Goal: Task Accomplishment & Management: Complete application form

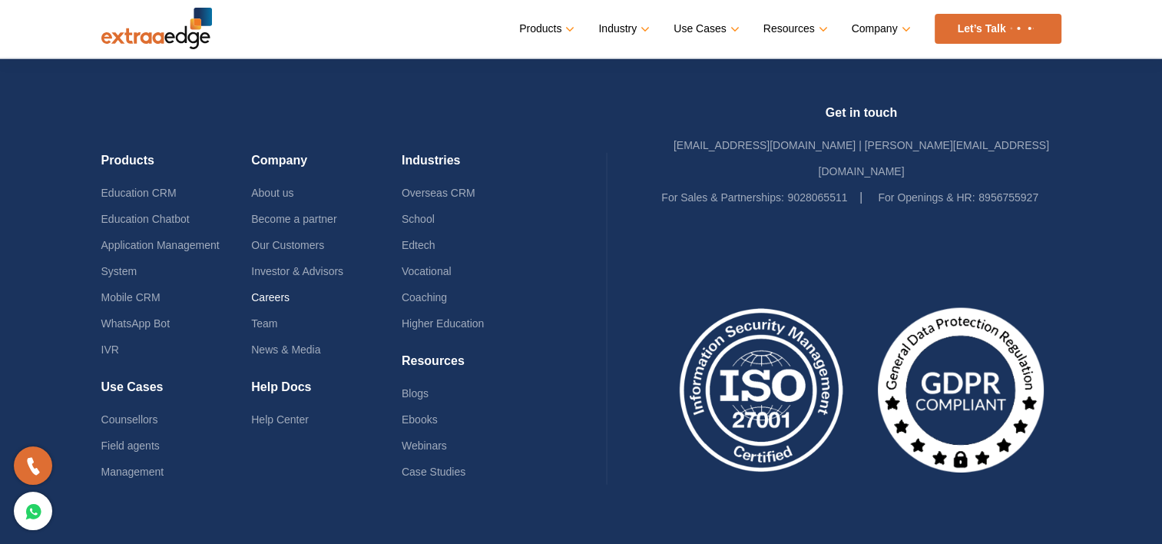
scroll to position [3790, 0]
click at [268, 291] on link "Careers" at bounding box center [270, 297] width 38 height 12
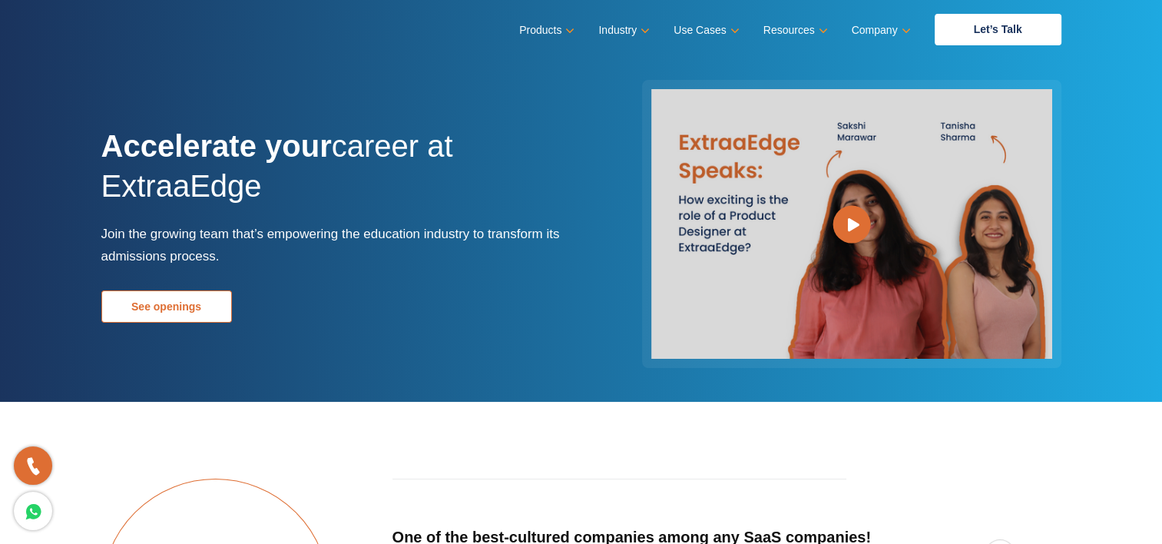
click at [151, 292] on link "See openings" at bounding box center [166, 306] width 131 height 32
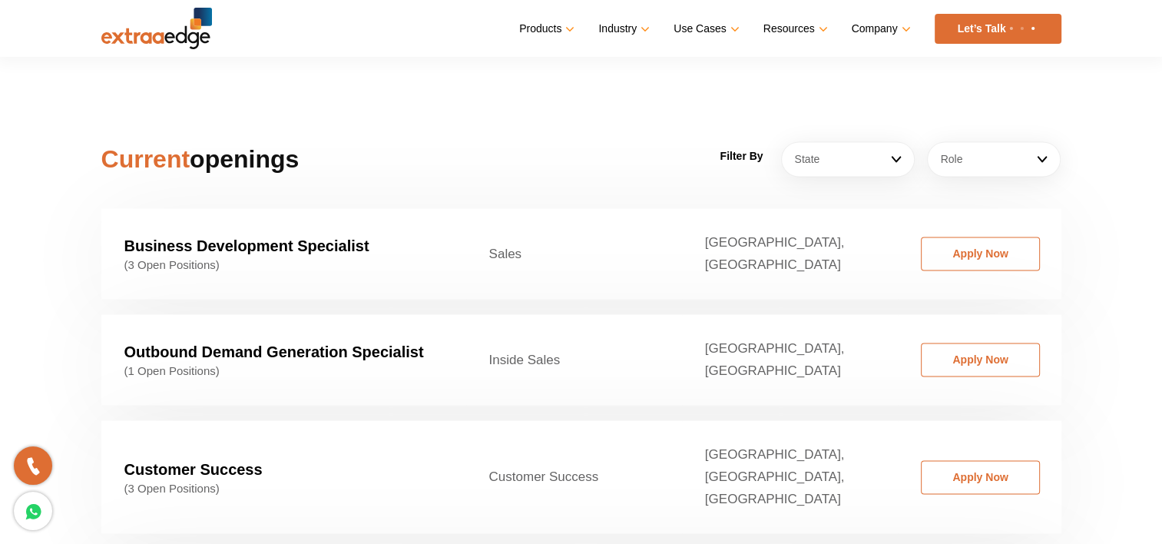
scroll to position [2322, 0]
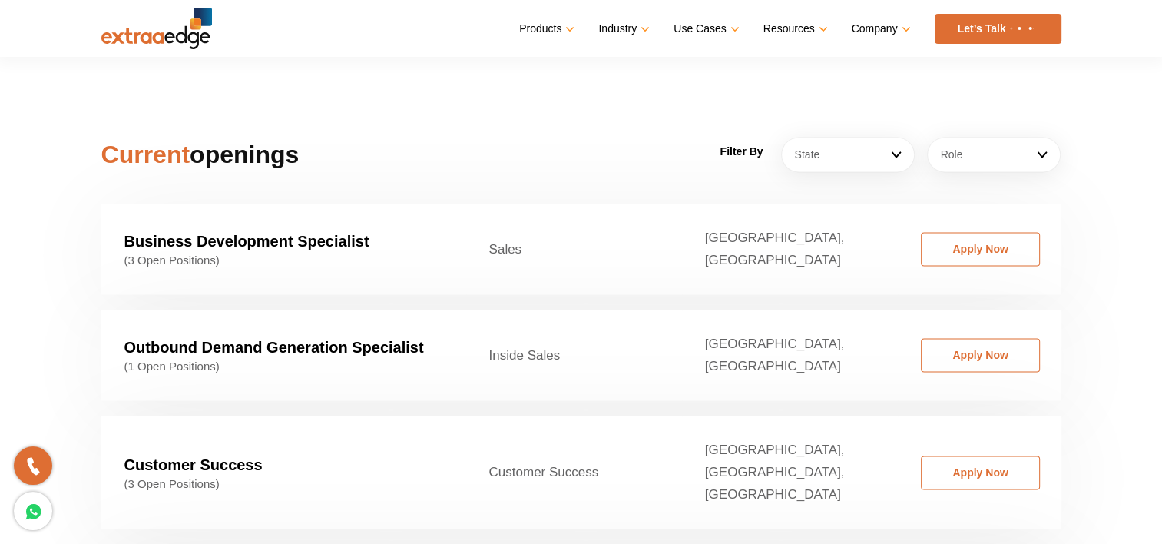
click at [184, 456] on strong "Customer Success" at bounding box center [193, 464] width 138 height 17
click at [1011, 455] on link "Apply Now" at bounding box center [980, 472] width 119 height 34
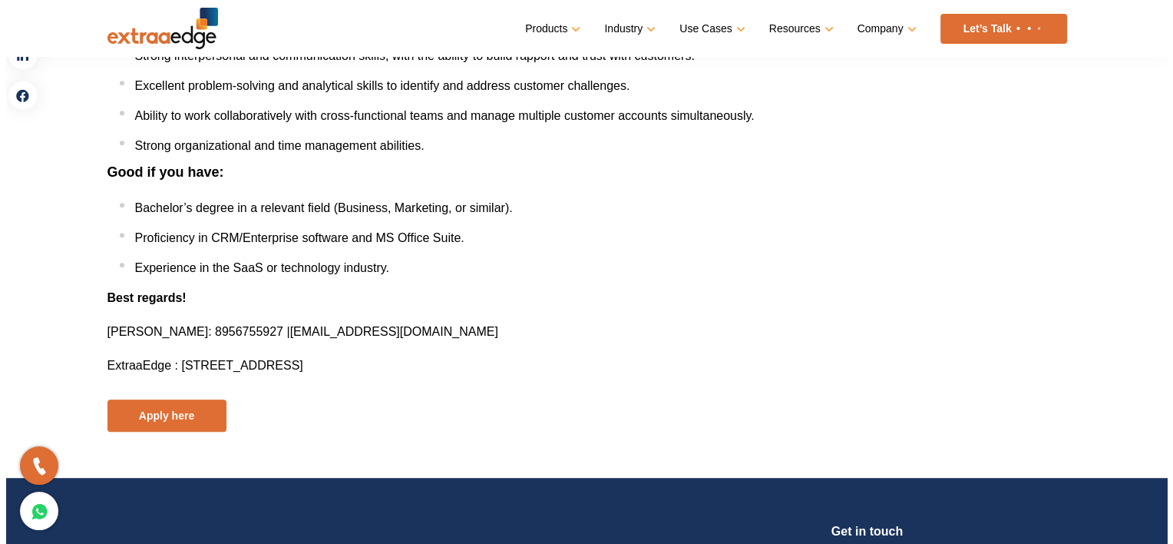
scroll to position [783, 0]
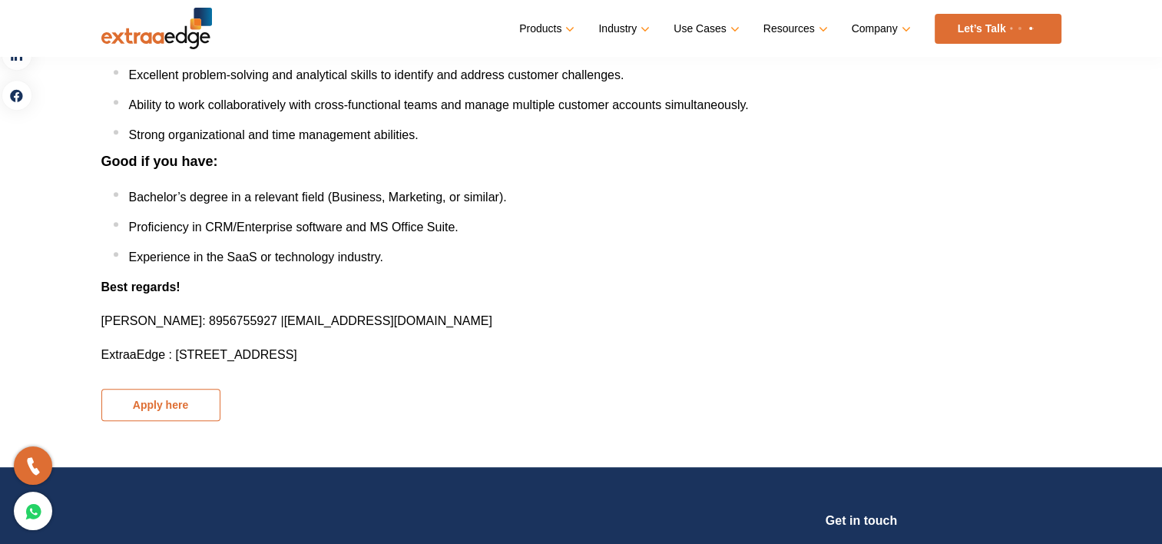
click at [166, 415] on button "Apply here" at bounding box center [160, 405] width 119 height 32
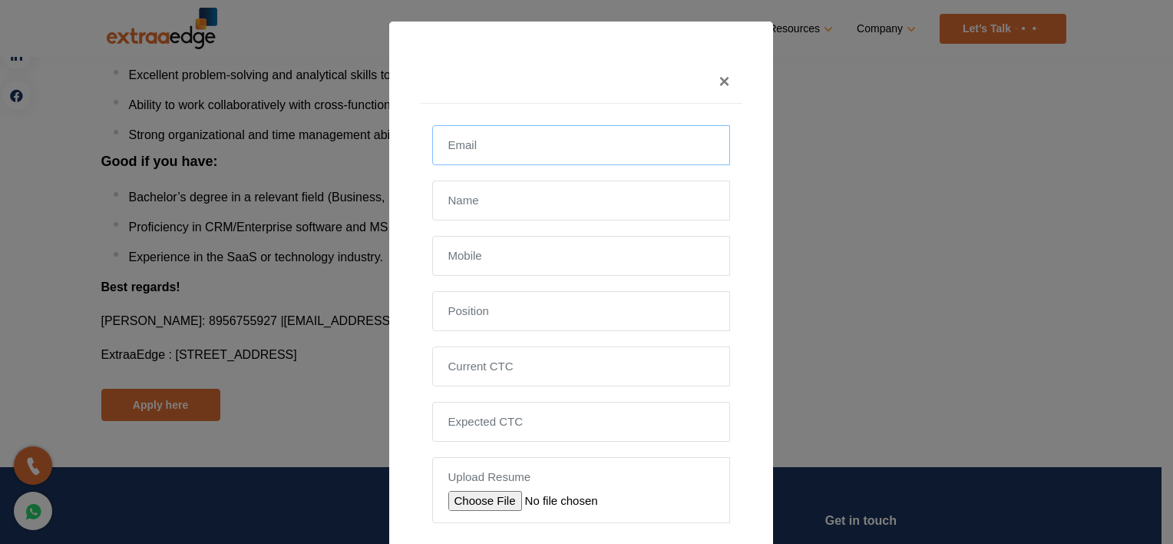
click at [458, 131] on input "email" at bounding box center [581, 145] width 298 height 40
type input "ajinkyadhage8414@gmail.com"
type input "Ajinkya Niranjan Dhage"
type input "09545999918"
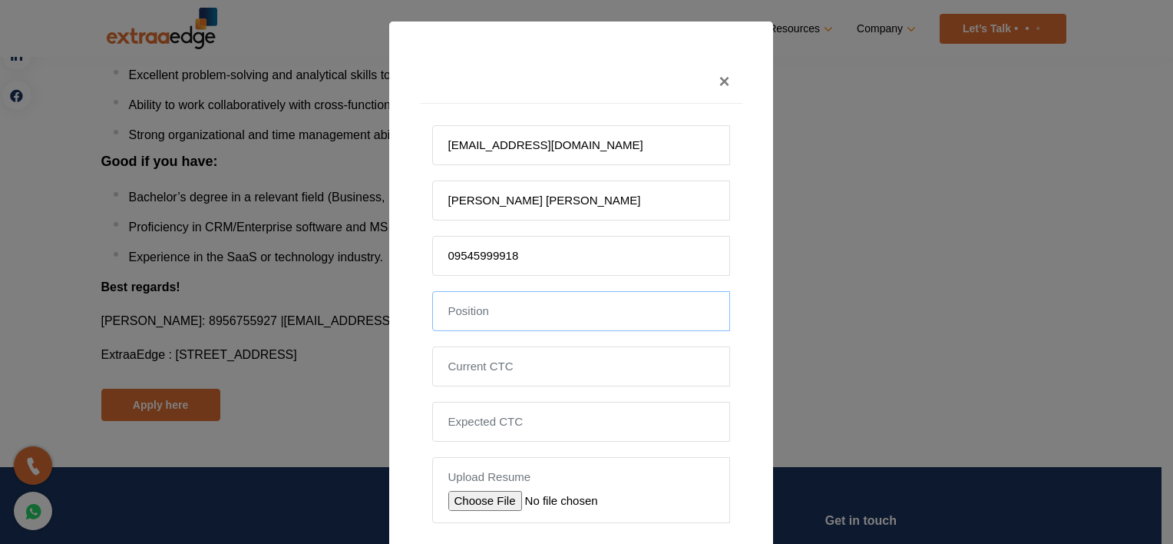
click at [479, 296] on input "text" at bounding box center [581, 311] width 298 height 40
click at [461, 371] on input "tel" at bounding box center [581, 366] width 298 height 40
click at [470, 491] on input "file" at bounding box center [557, 501] width 218 height 20
type input "C:\fakepath\Ajinkya CV..docx"
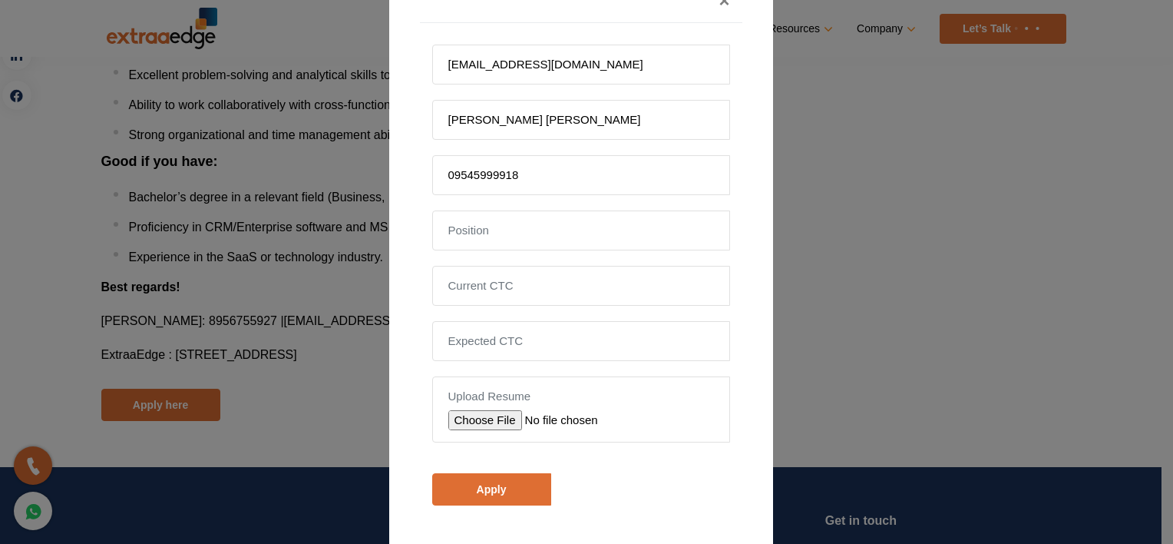
scroll to position [111, 0]
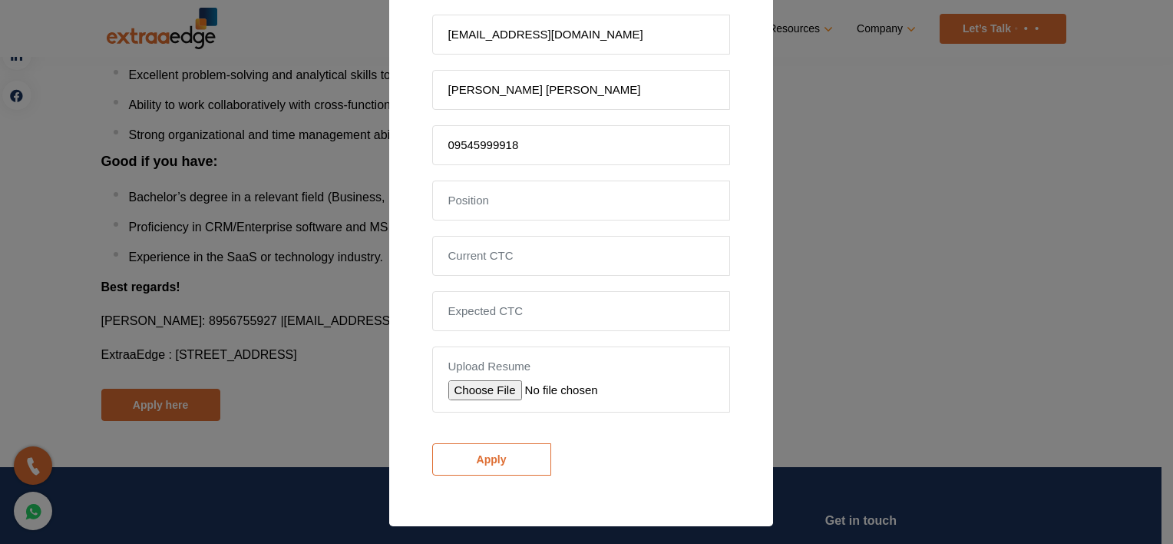
click at [455, 446] on input "Apply" at bounding box center [491, 459] width 119 height 32
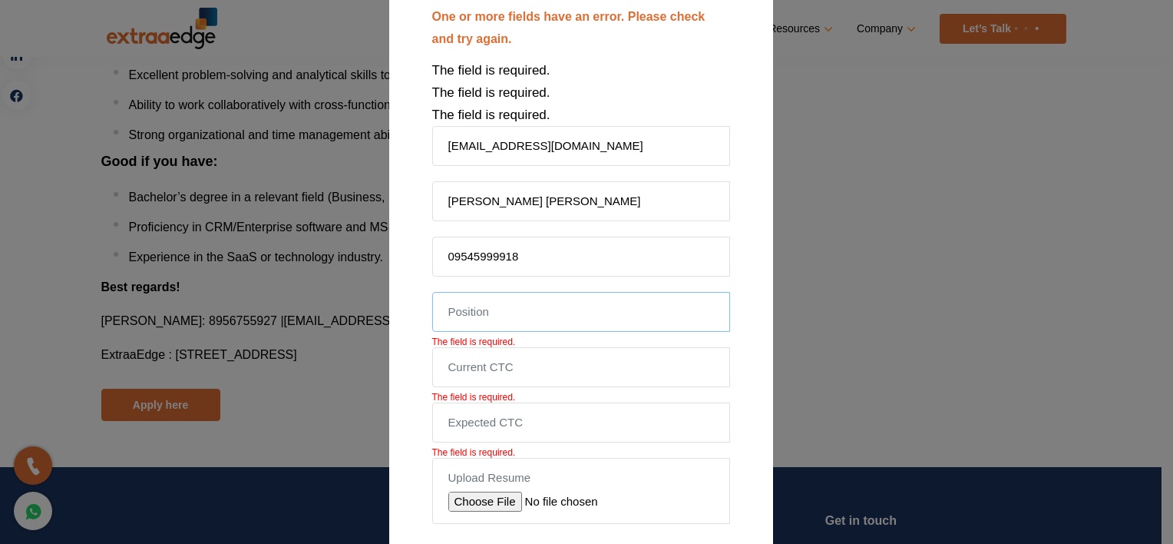
click at [472, 319] on input "text" at bounding box center [581, 312] width 298 height 40
type input "IT"
click at [470, 360] on input "tel" at bounding box center [581, 367] width 298 height 40
type input "."
click at [455, 412] on input "tel" at bounding box center [581, 422] width 298 height 40
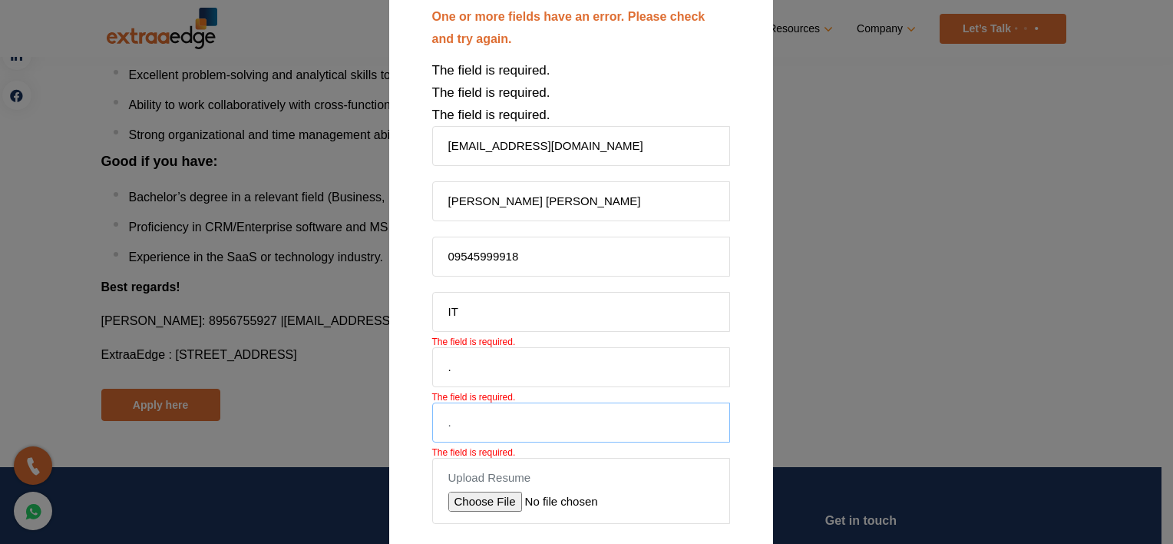
type input "."
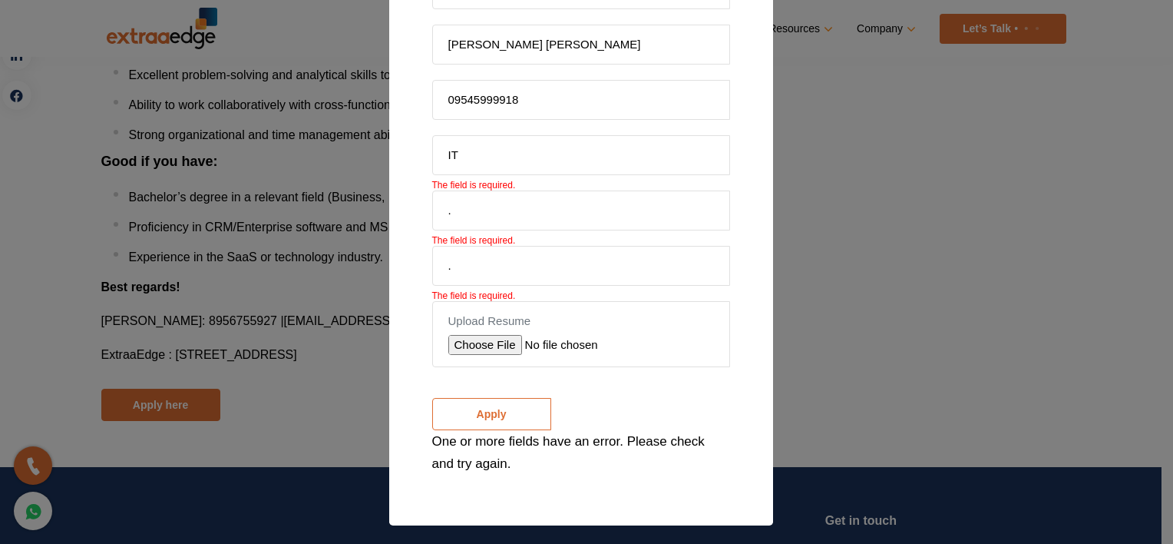
drag, startPoint x: 449, startPoint y: 427, endPoint x: 442, endPoint y: 404, distance: 24.3
click at [442, 404] on form "ajinkyadhage8414@gmail.com Ajinkya Niranjan Dhage 09545999918 IT The field is r…" at bounding box center [581, 221] width 298 height 505
click at [442, 404] on input "Apply" at bounding box center [491, 414] width 119 height 32
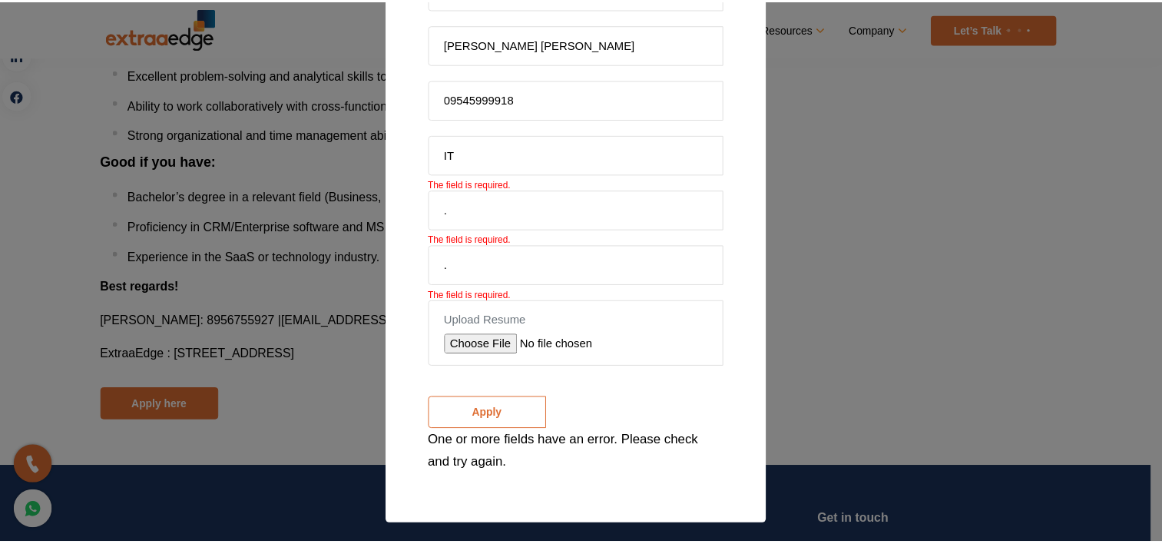
scroll to position [111, 0]
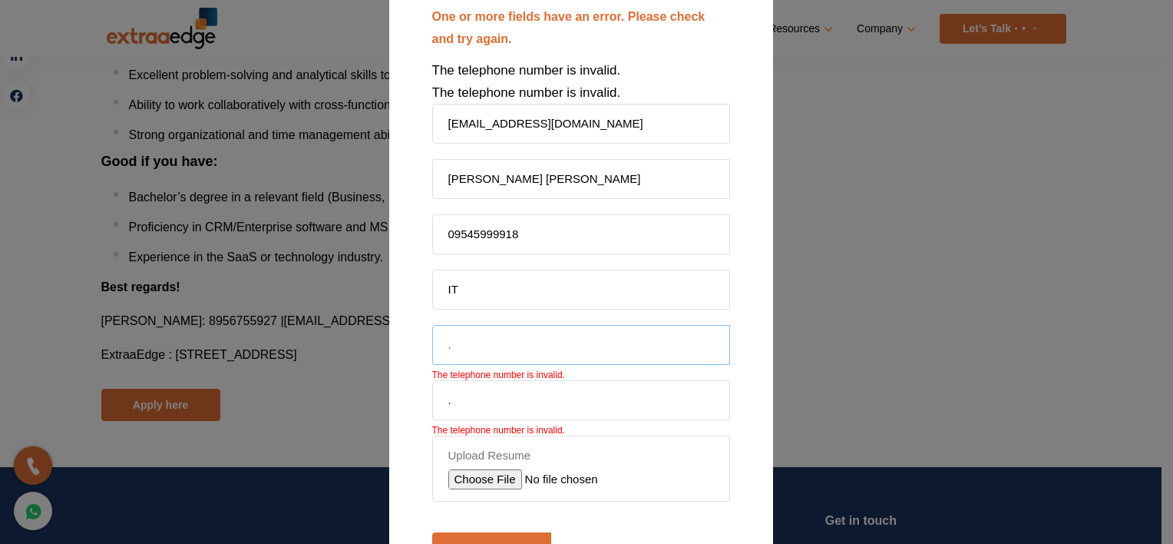
click at [460, 350] on input "." at bounding box center [581, 345] width 298 height 40
type input "9545999918"
click at [458, 395] on input "." at bounding box center [581, 400] width 298 height 40
type input "9545999918"
click at [464, 538] on input "Apply" at bounding box center [491, 548] width 119 height 32
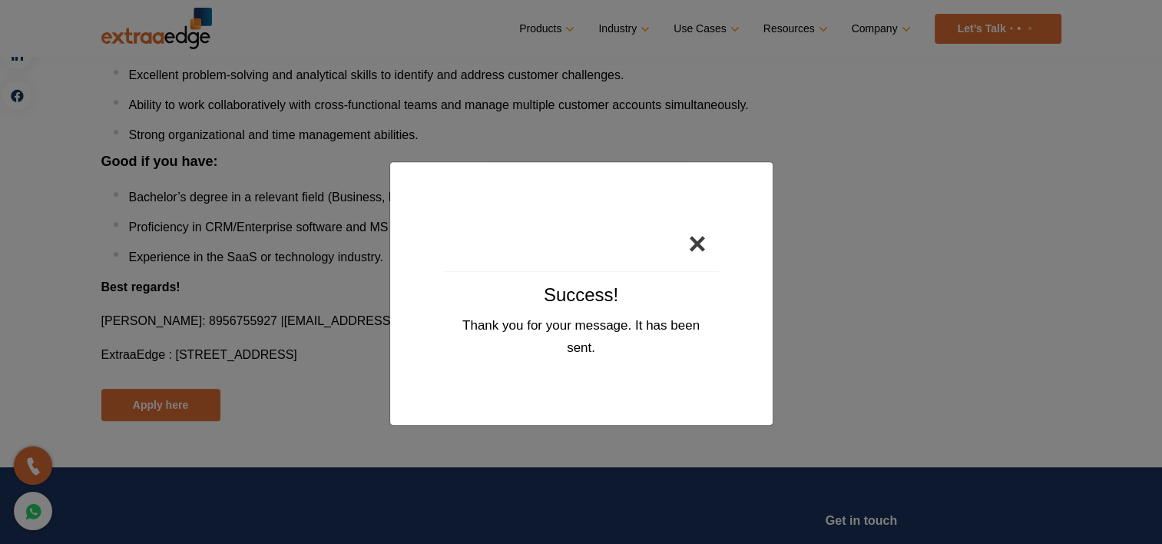
click at [704, 239] on button "×" at bounding box center [697, 243] width 42 height 55
